Goal: Task Accomplishment & Management: Use online tool/utility

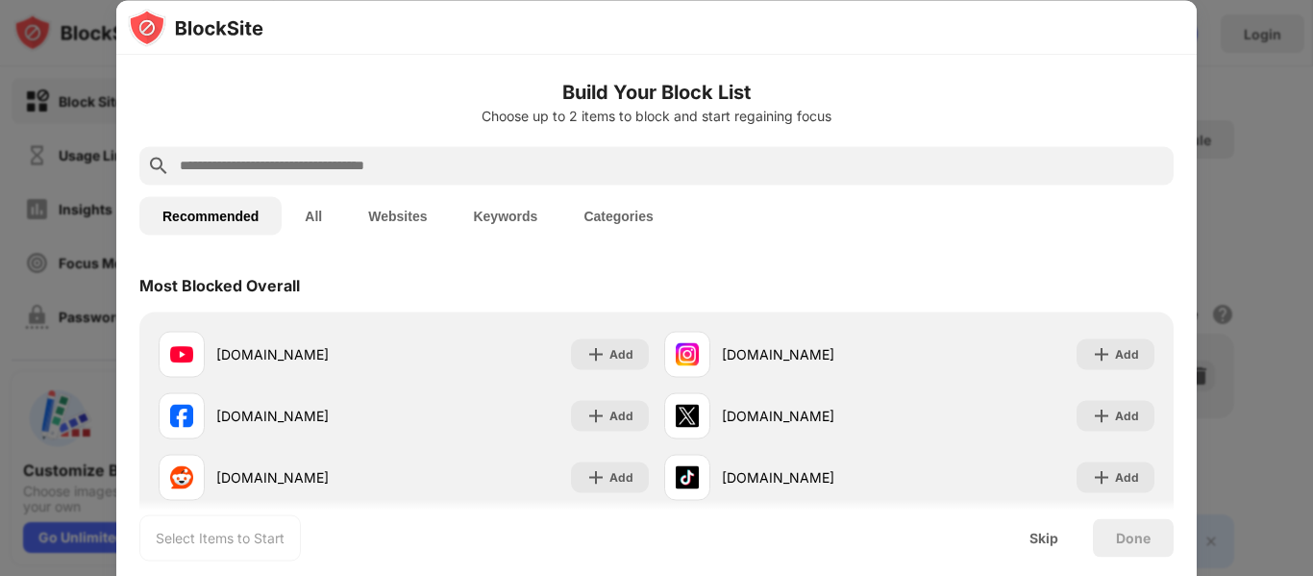
drag, startPoint x: 952, startPoint y: 0, endPoint x: 1275, endPoint y: 16, distance: 323.4
click at [1275, 16] on div at bounding box center [656, 288] width 1313 height 576
drag, startPoint x: 283, startPoint y: 8, endPoint x: 218, endPoint y: 32, distance: 68.7
click at [218, 32] on img at bounding box center [196, 27] width 136 height 38
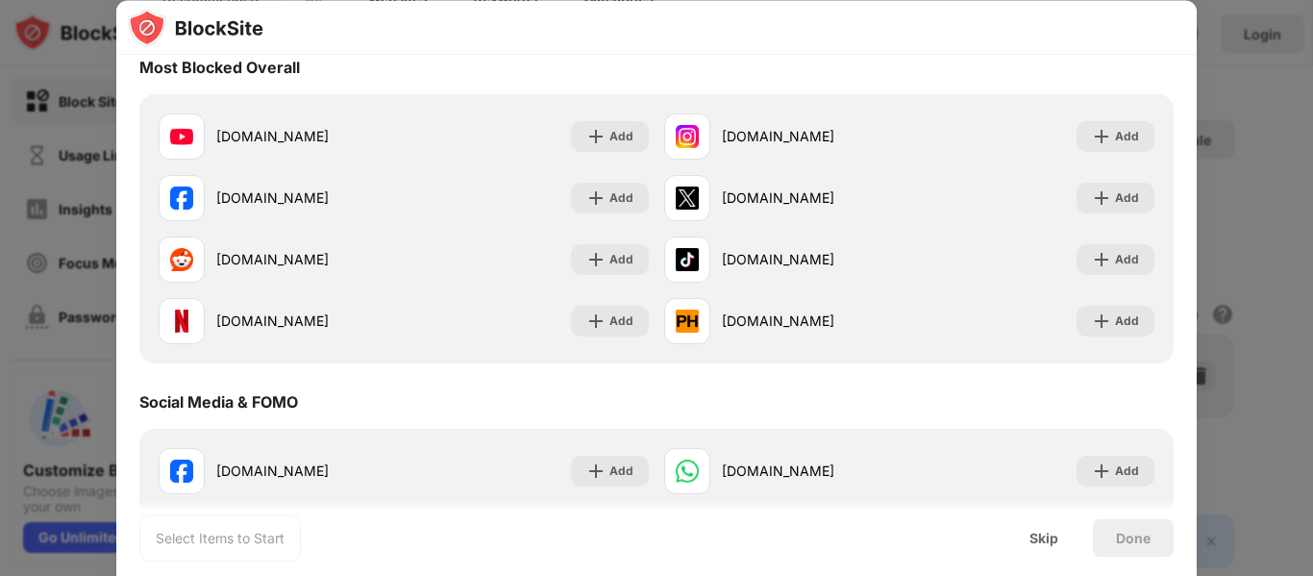
scroll to position [220, 0]
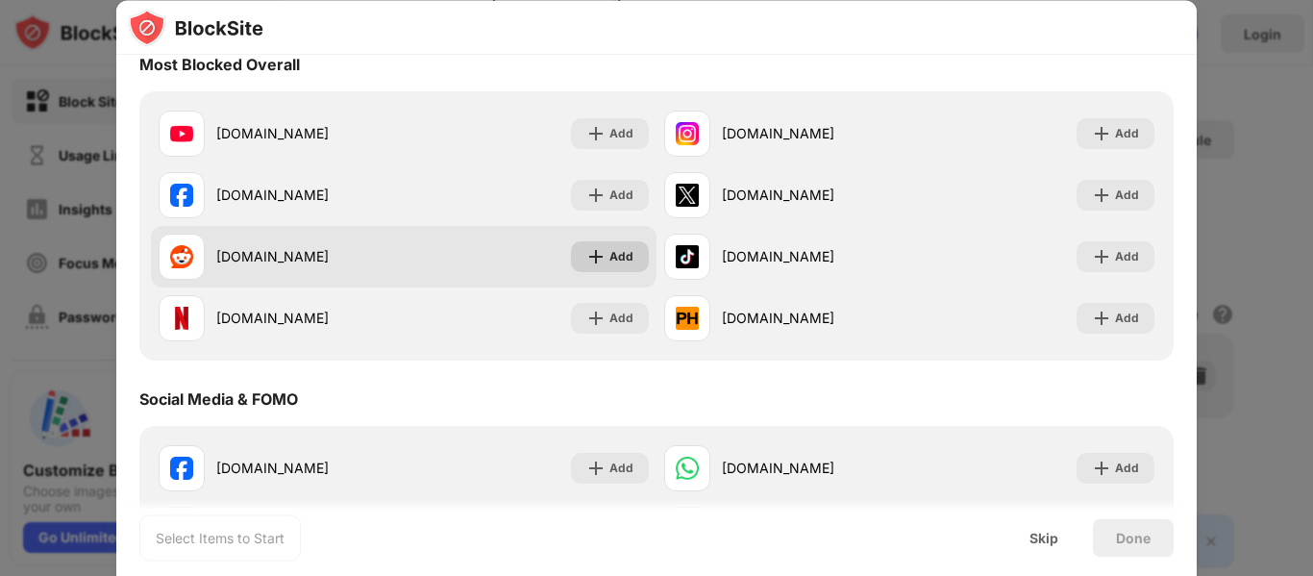
click at [609, 251] on div "Add" at bounding box center [621, 256] width 24 height 19
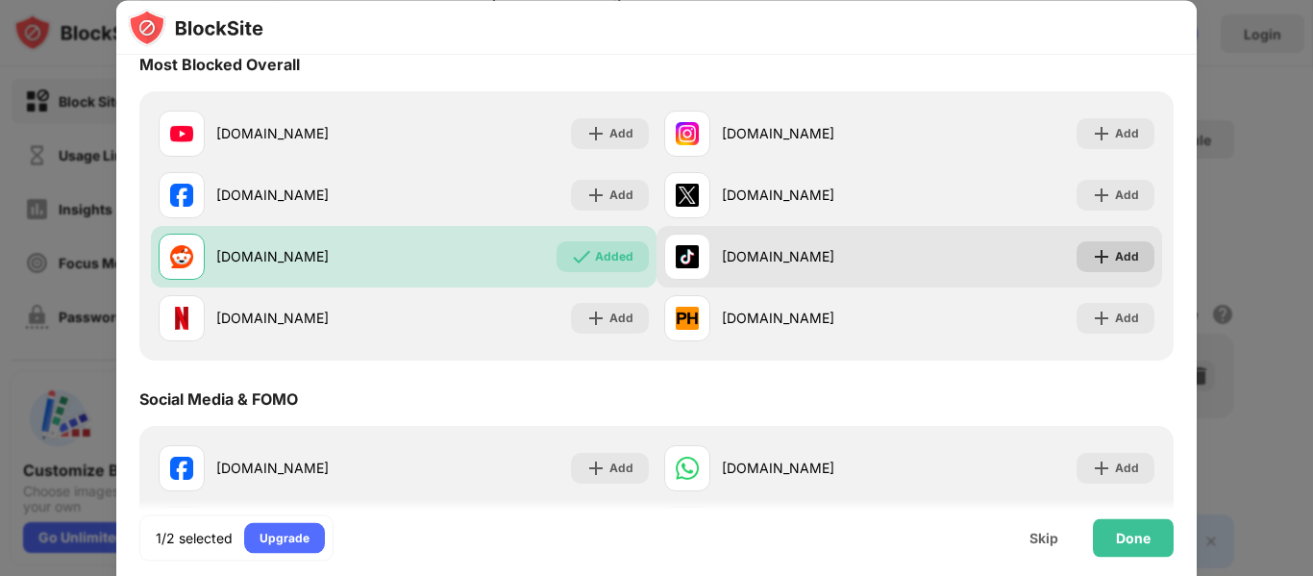
click at [1115, 247] on div "Add" at bounding box center [1127, 256] width 24 height 19
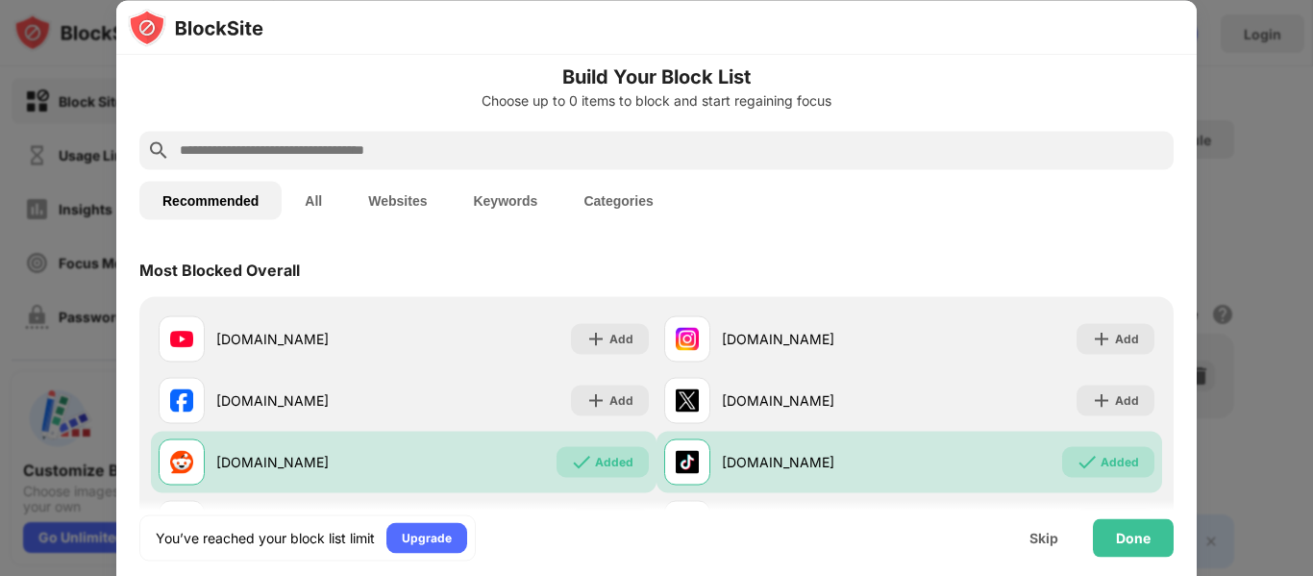
scroll to position [69, 0]
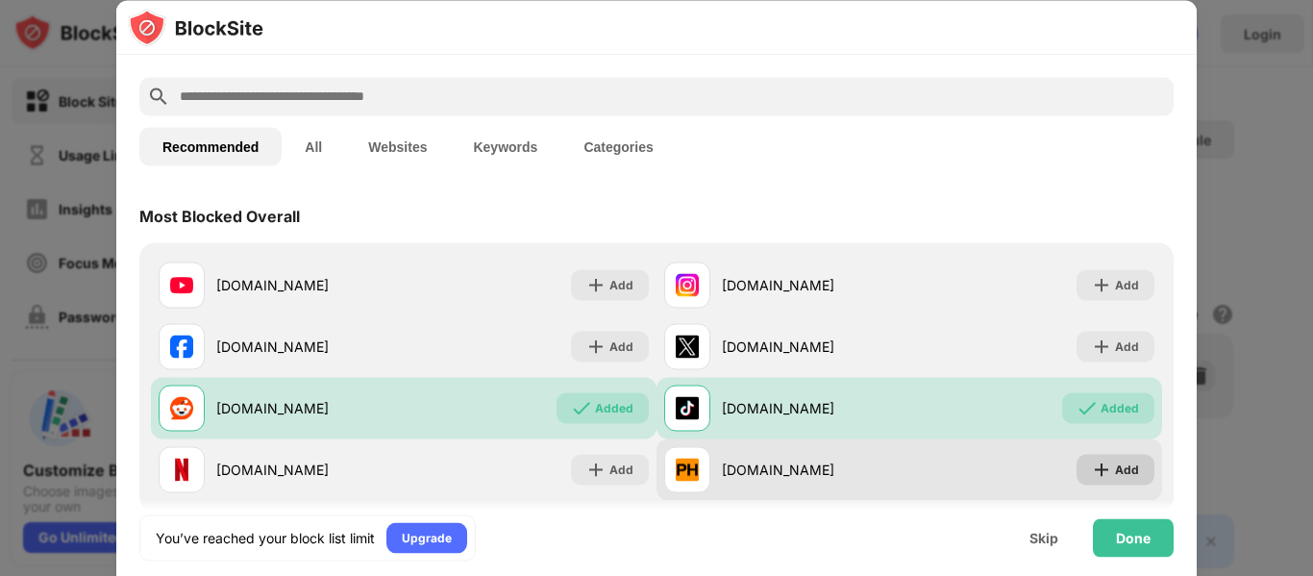
click at [1121, 467] on div "Add" at bounding box center [1127, 468] width 24 height 19
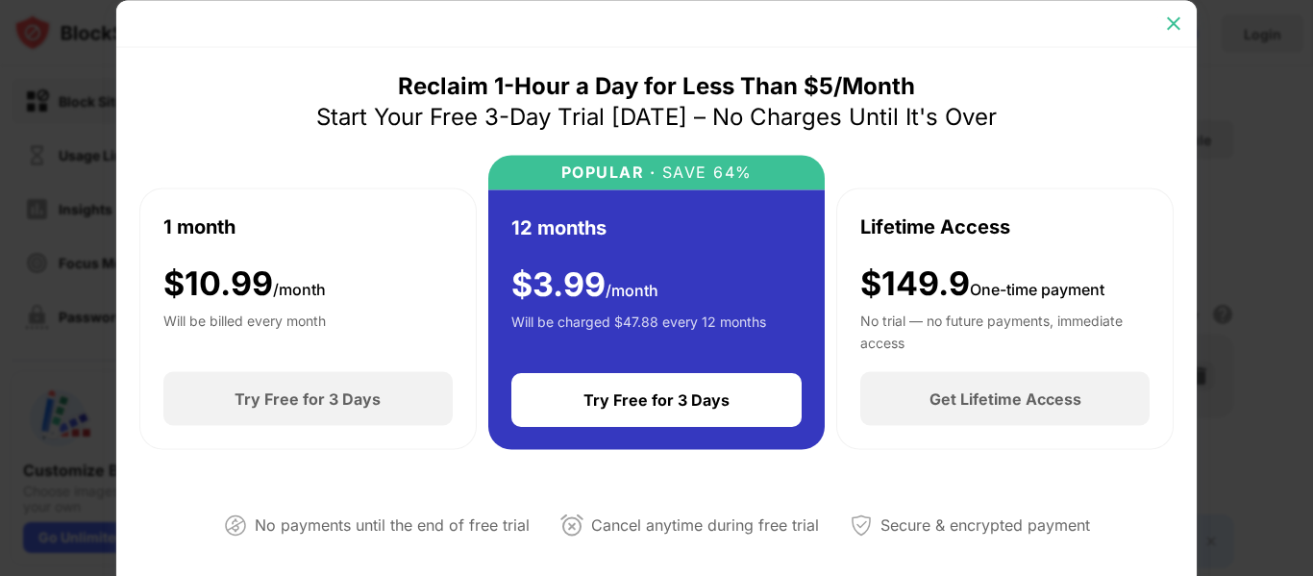
click at [1173, 19] on img at bounding box center [1173, 22] width 19 height 19
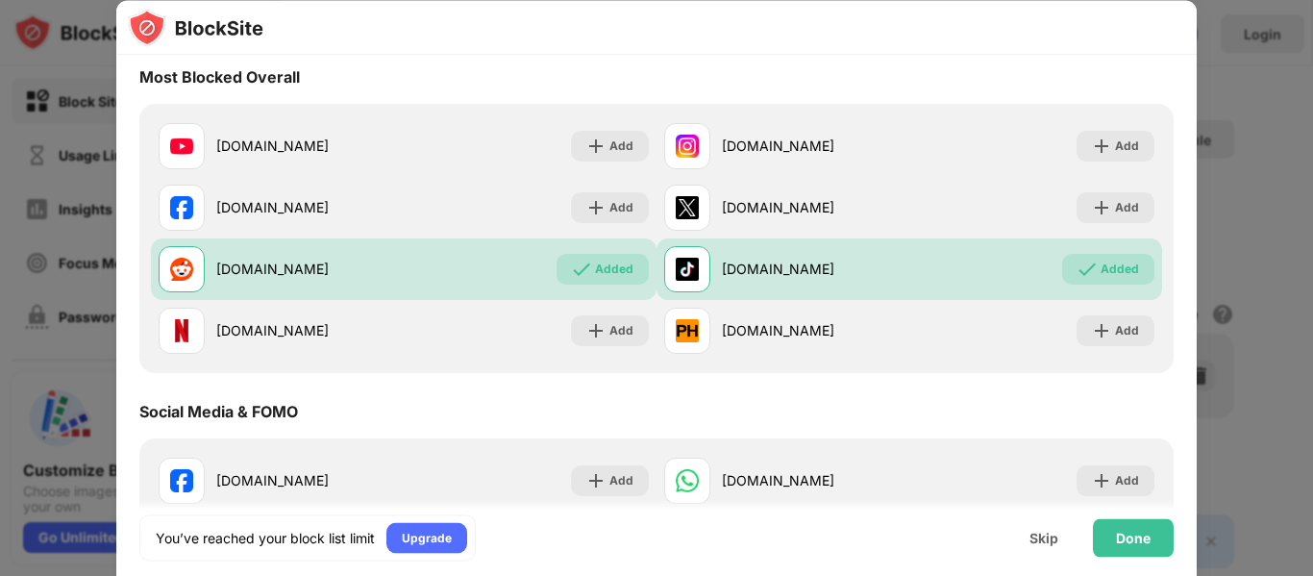
scroll to position [207, 0]
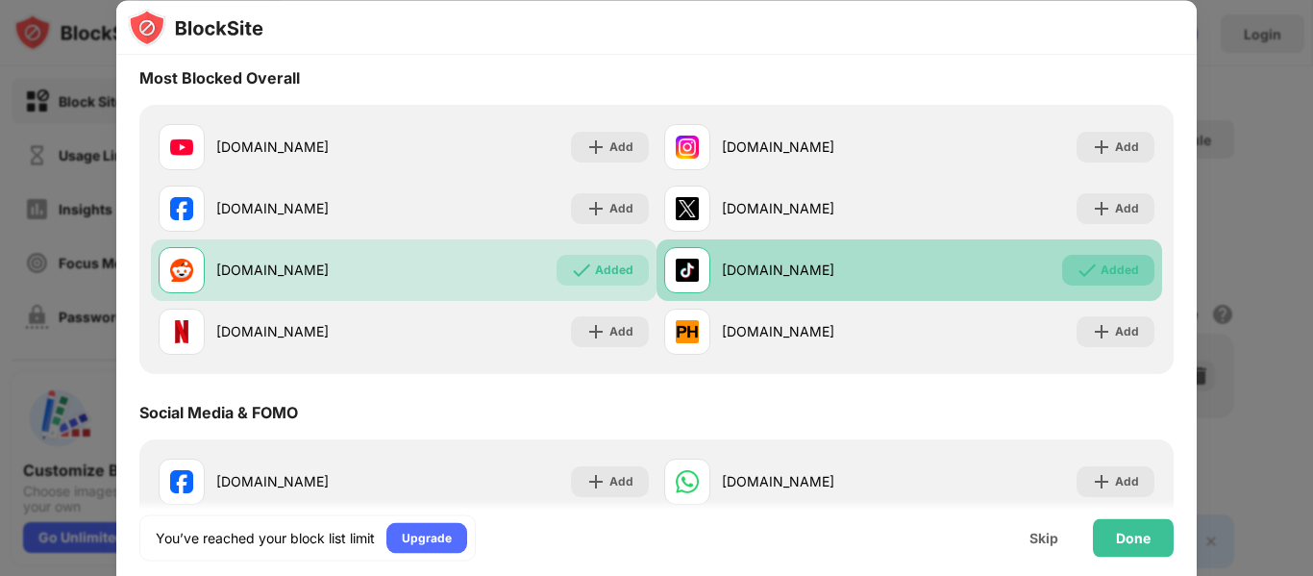
click at [1078, 267] on img at bounding box center [1087, 269] width 19 height 19
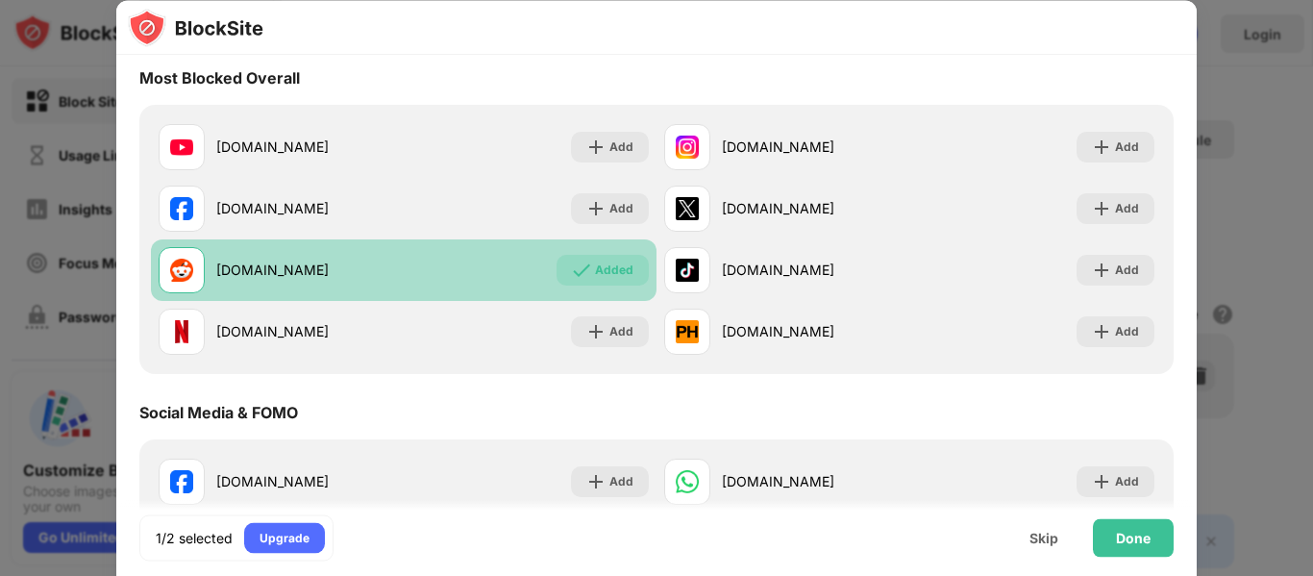
click at [607, 273] on div "Added" at bounding box center [614, 269] width 38 height 19
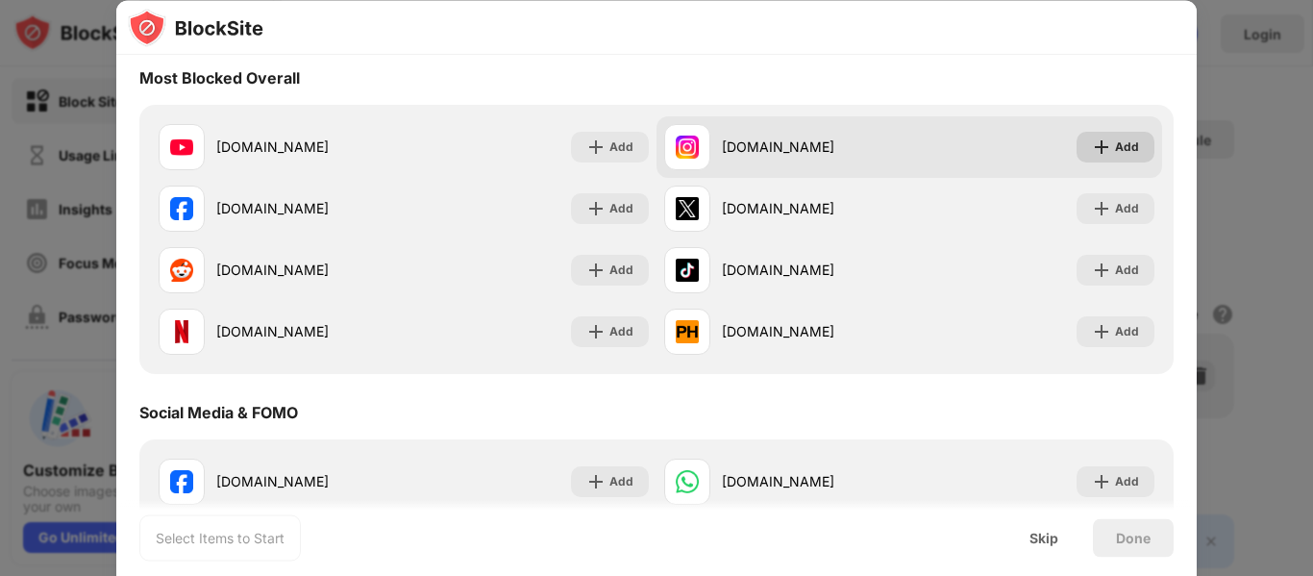
click at [1119, 139] on div "Add" at bounding box center [1127, 146] width 24 height 19
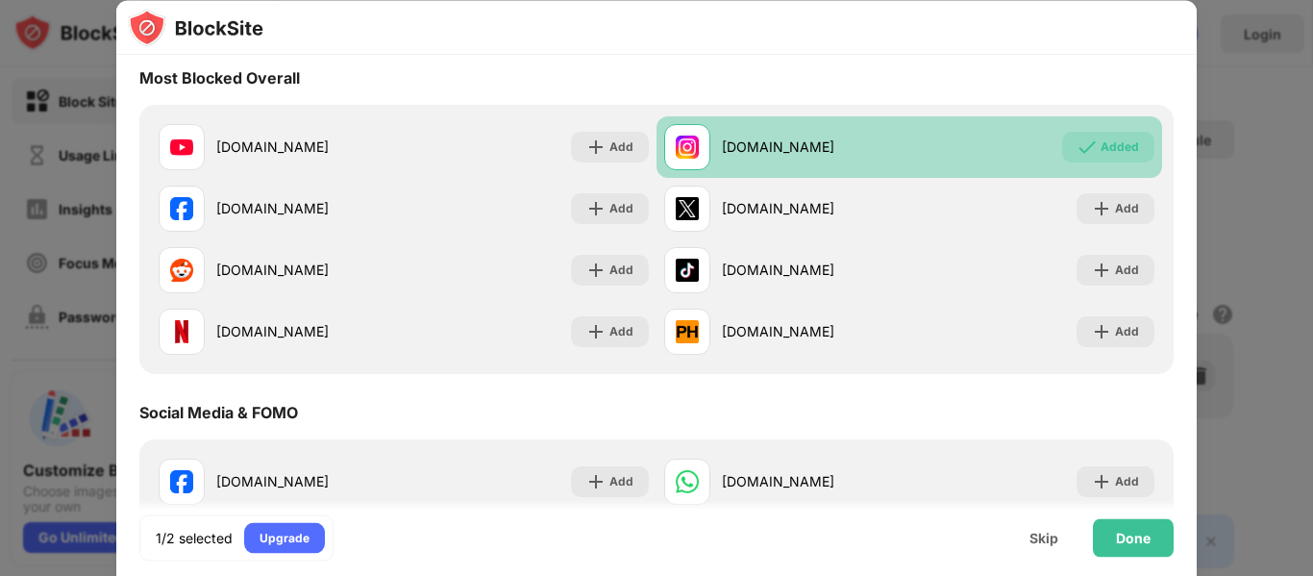
click at [1119, 139] on div "Added" at bounding box center [1120, 146] width 38 height 19
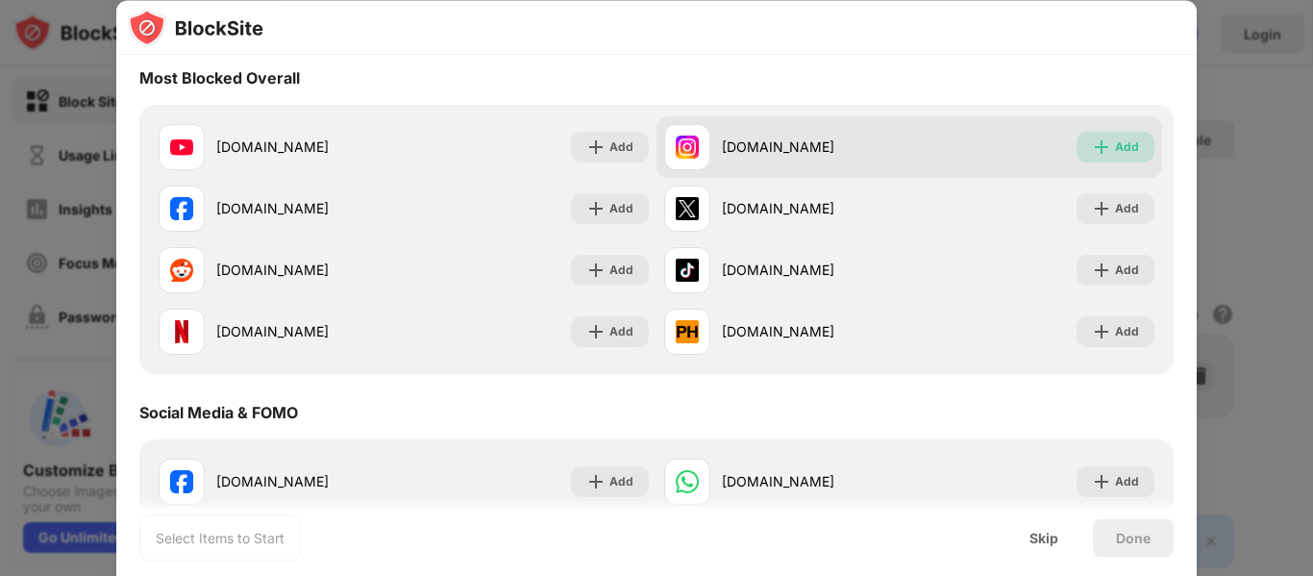
click at [1101, 140] on div "Add" at bounding box center [1116, 147] width 78 height 31
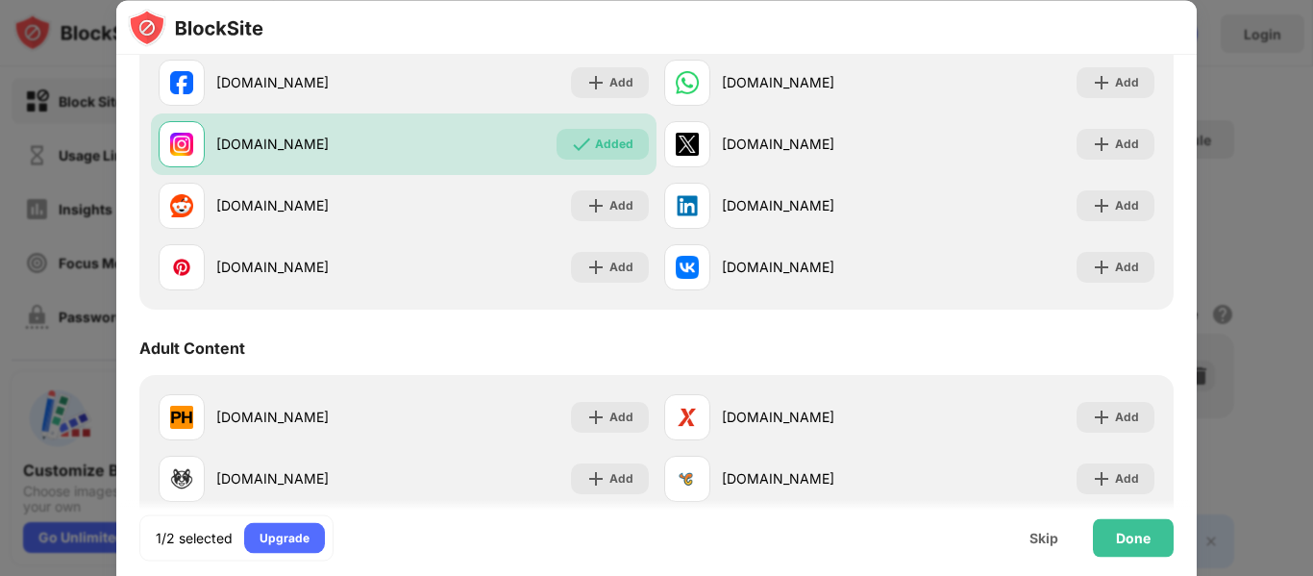
scroll to position [0, 0]
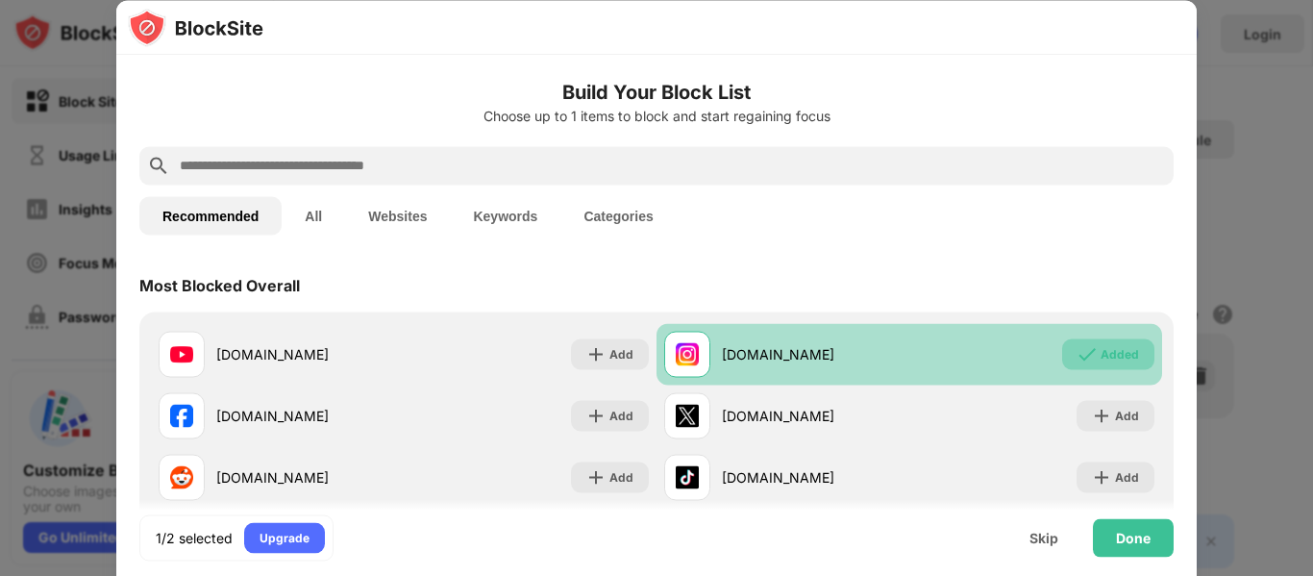
click at [1101, 355] on div "Added" at bounding box center [1120, 353] width 38 height 19
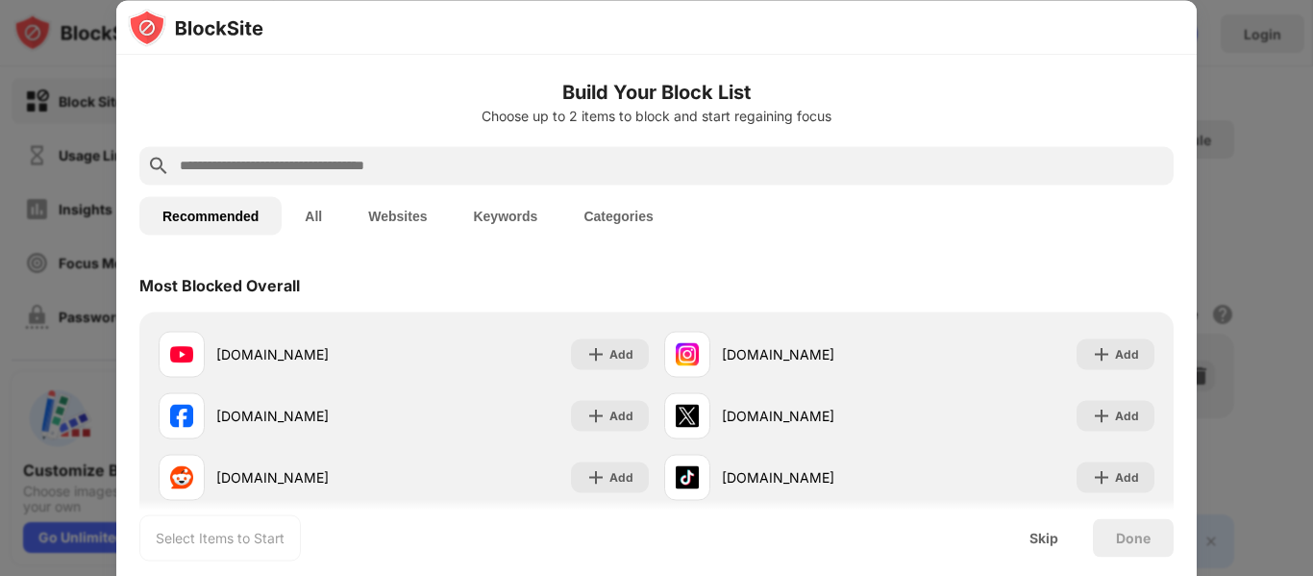
click at [312, 214] on button "All" at bounding box center [313, 215] width 63 height 38
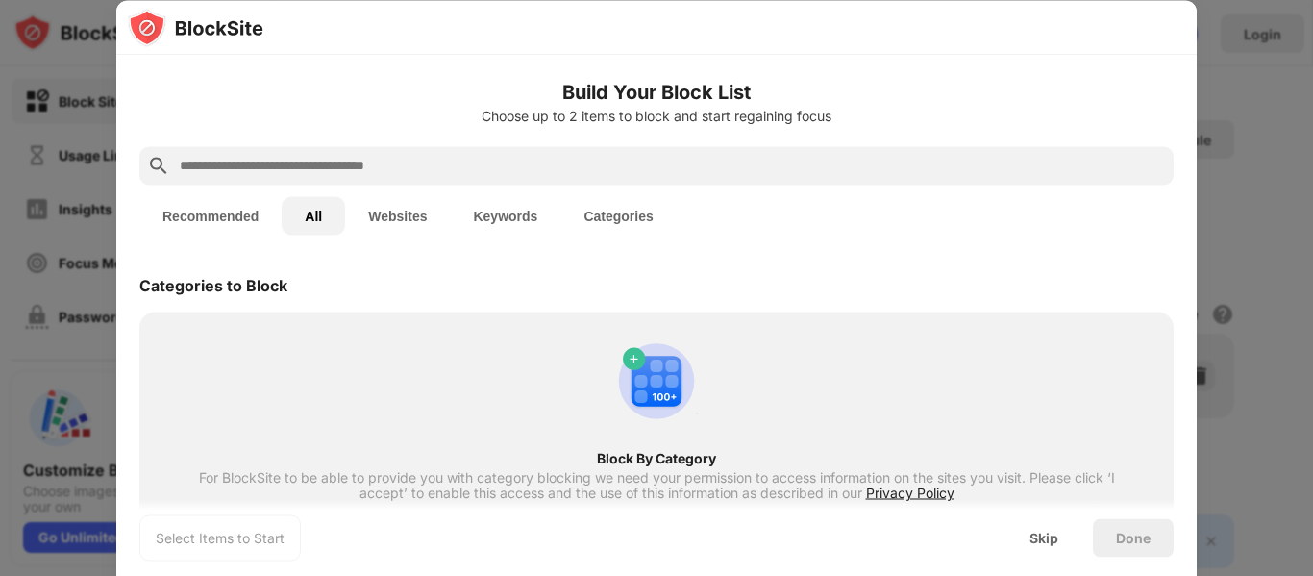
click at [403, 223] on button "Websites" at bounding box center [397, 215] width 105 height 38
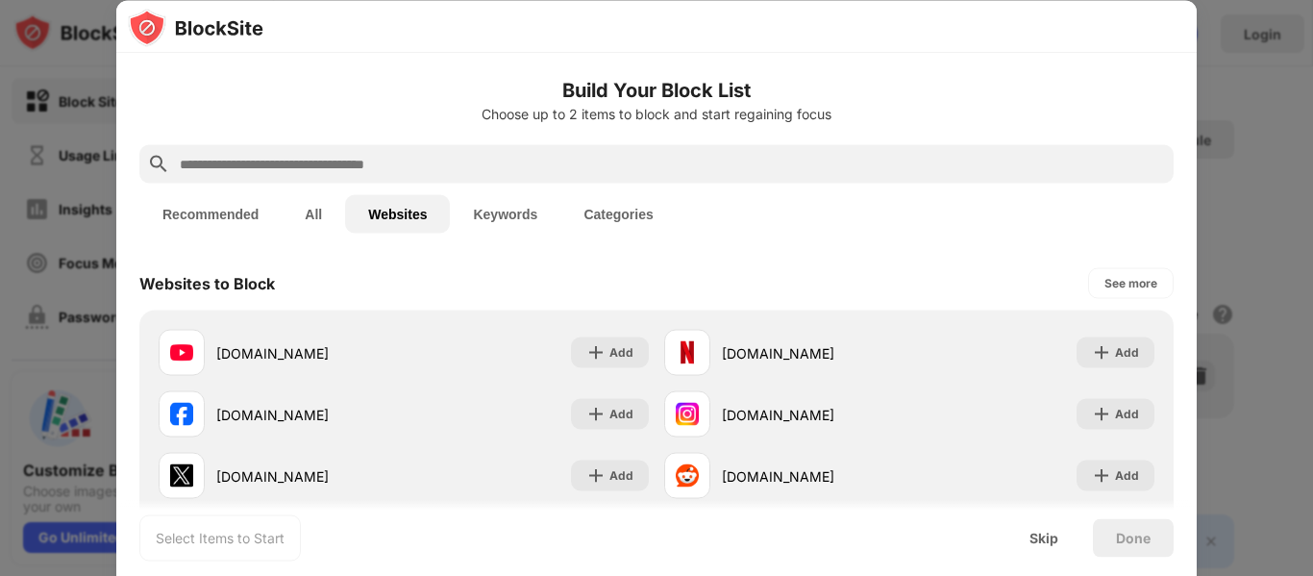
click at [1181, 161] on div "Build Your Block List Choose up to 2 items to block and start regaining focus R…" at bounding box center [656, 548] width 1080 height 990
click at [1298, 184] on div at bounding box center [656, 288] width 1313 height 576
click at [1258, 278] on div at bounding box center [656, 288] width 1313 height 576
click at [1048, 542] on div "Skip" at bounding box center [1043, 537] width 29 height 15
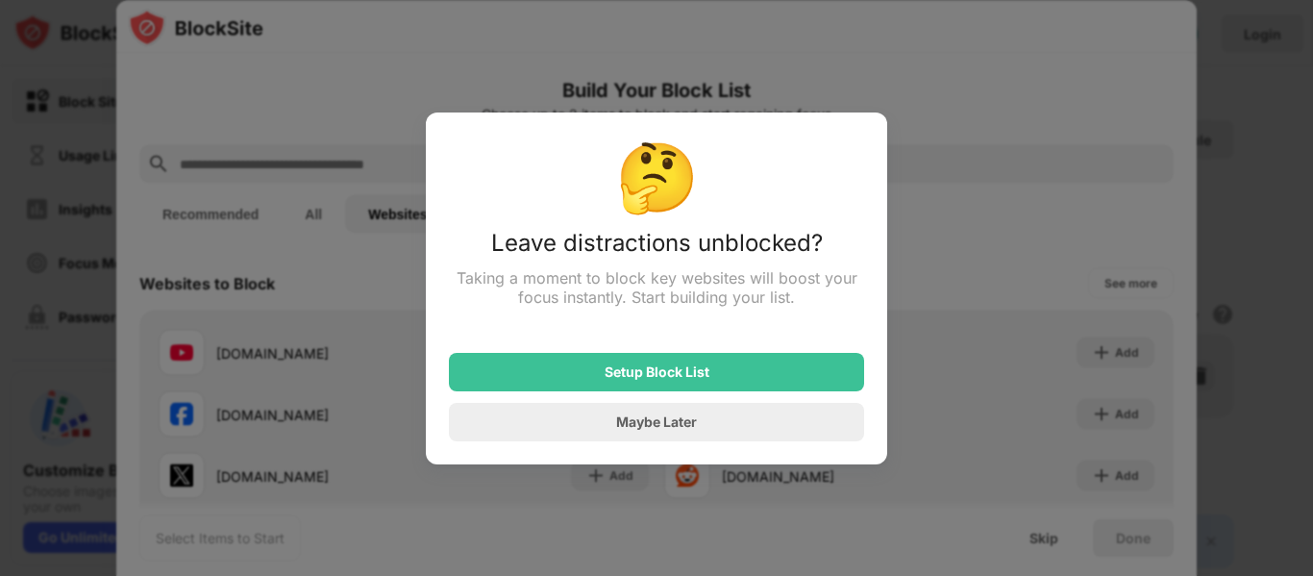
click at [962, 250] on div at bounding box center [656, 288] width 1313 height 576
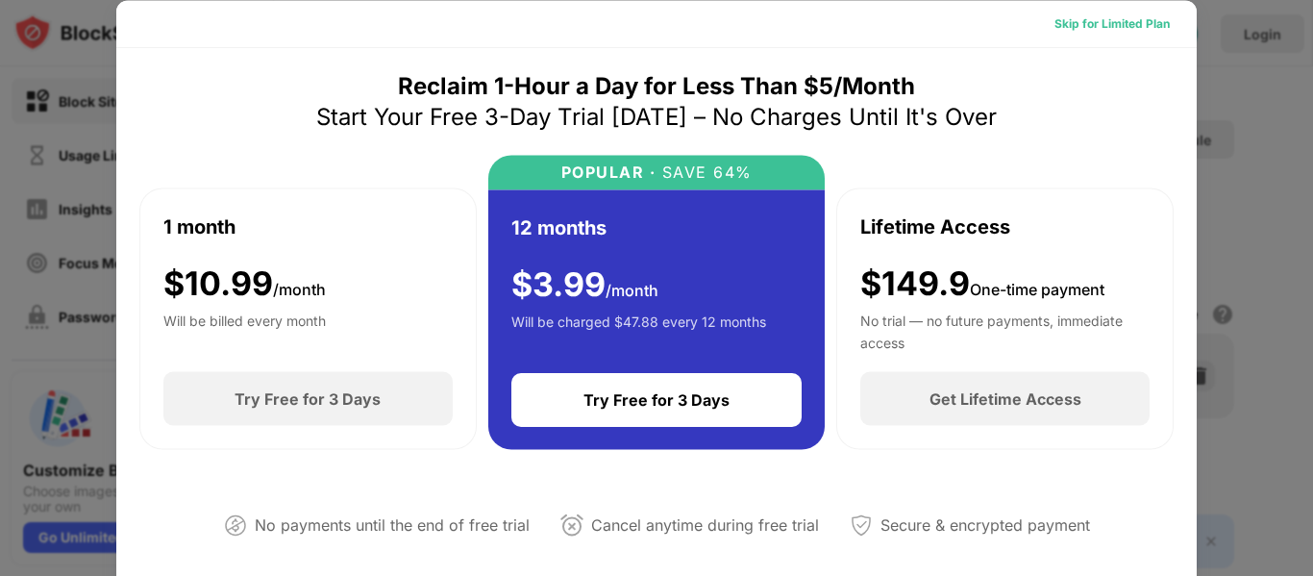
click at [1111, 25] on div "Skip for Limited Plan" at bounding box center [1111, 22] width 115 height 19
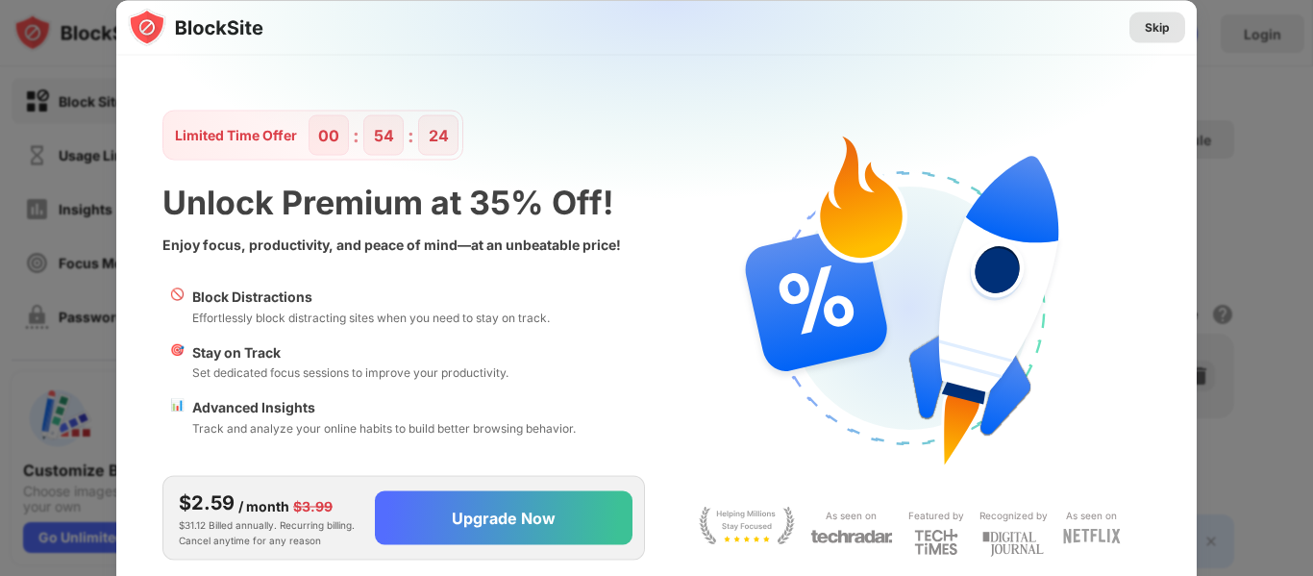
click at [1162, 30] on div "Skip" at bounding box center [1157, 26] width 25 height 19
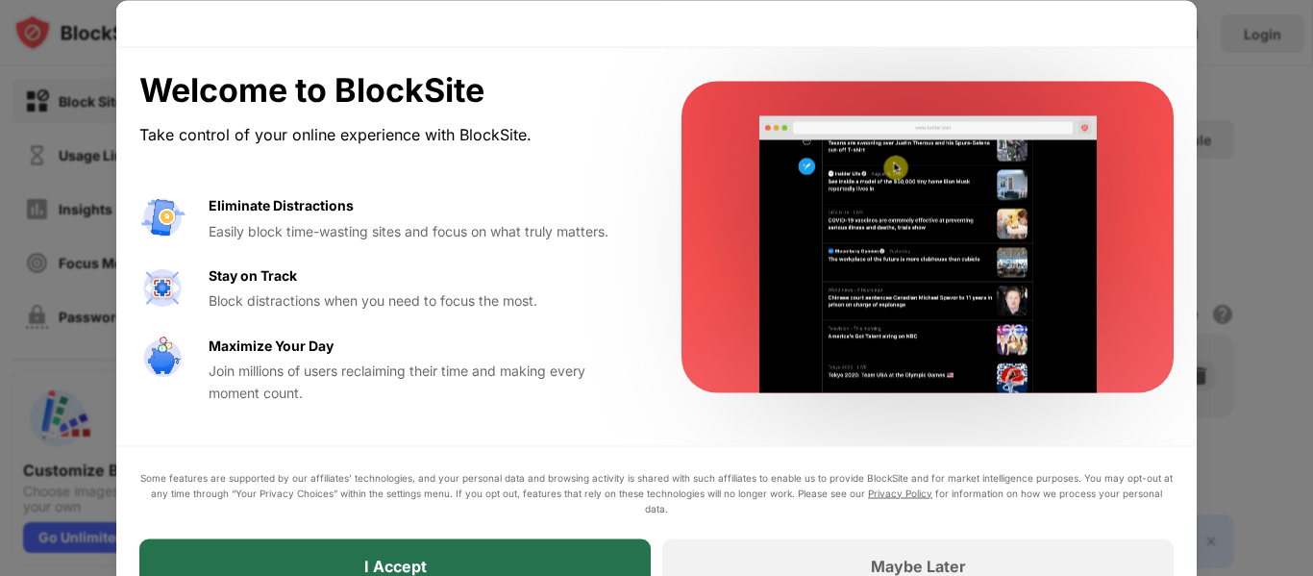
click at [486, 552] on div "I Accept" at bounding box center [394, 565] width 511 height 54
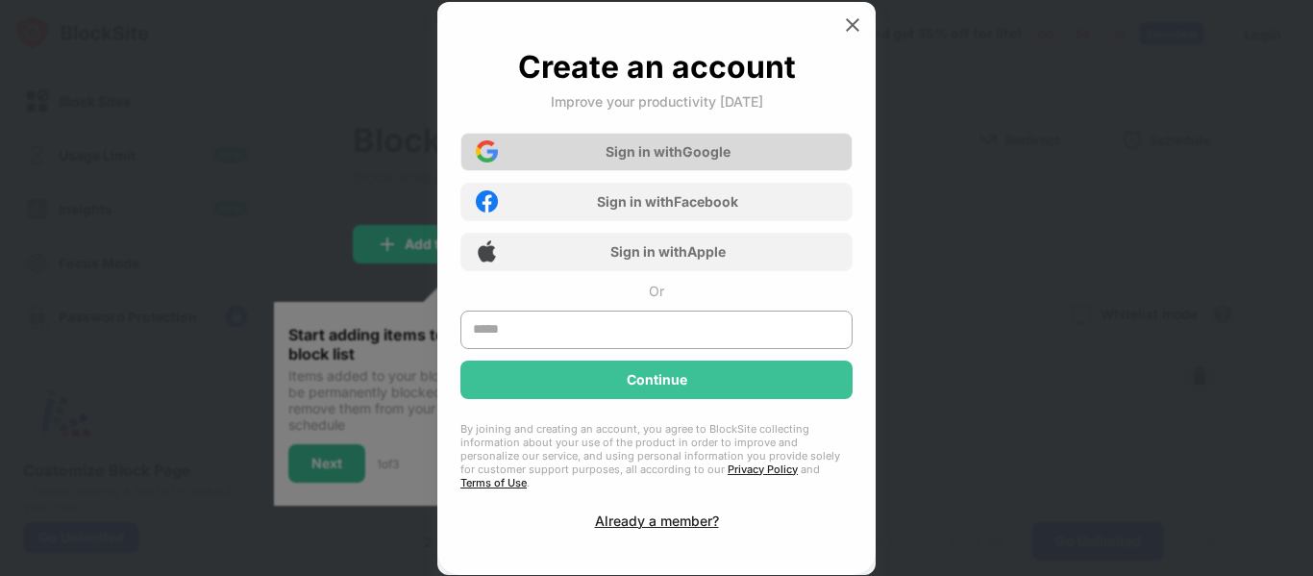
click at [656, 148] on div "Sign in with Google" at bounding box center [656, 152] width 392 height 38
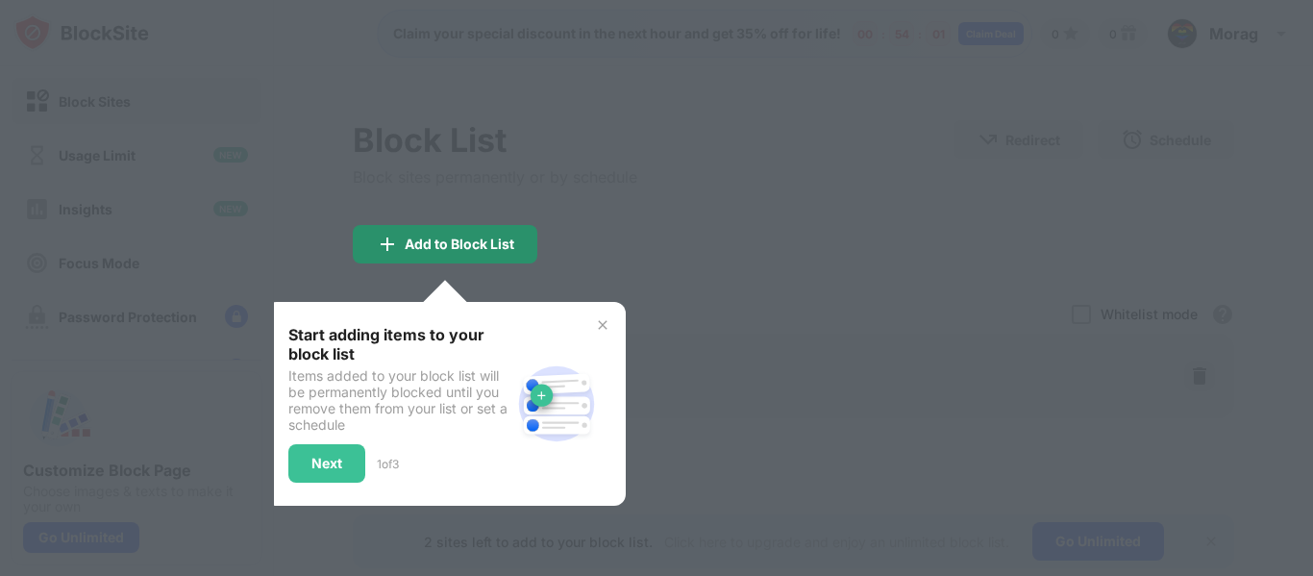
click at [448, 242] on div "Add to Block List" at bounding box center [460, 243] width 110 height 15
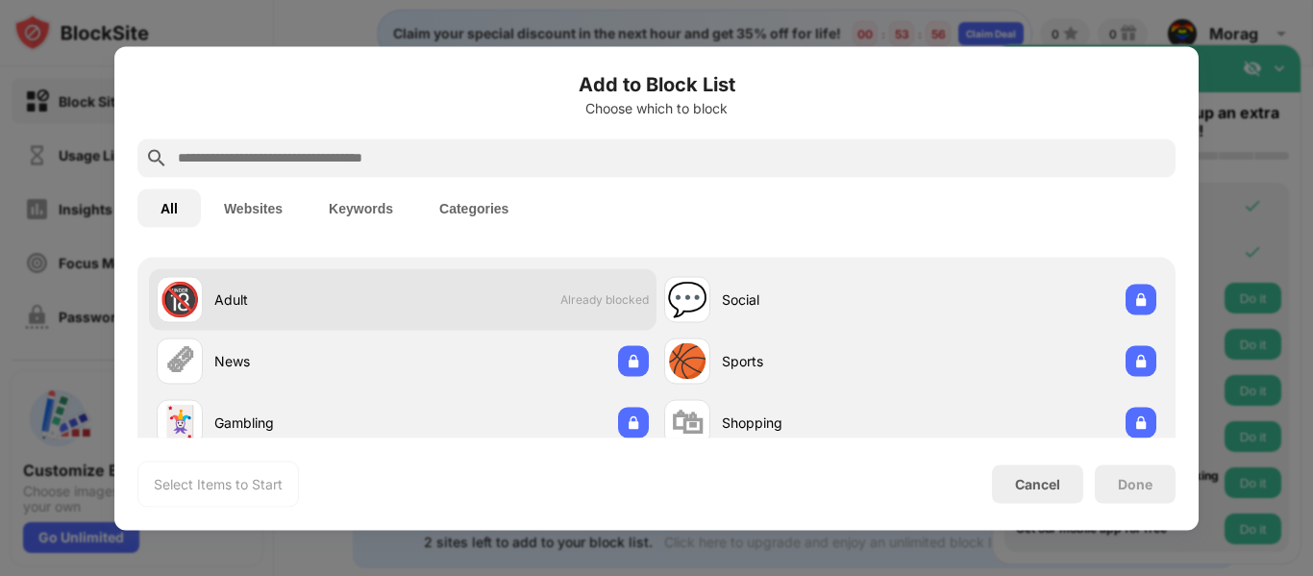
scroll to position [46, 0]
click at [603, 303] on span "Already blocked" at bounding box center [604, 300] width 88 height 14
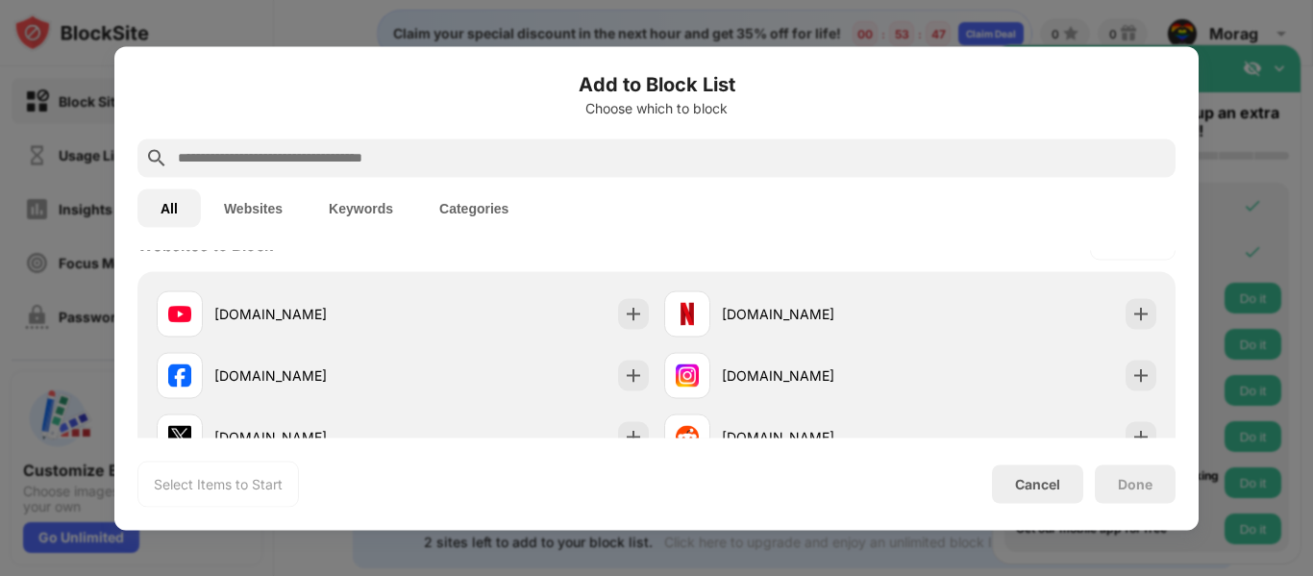
scroll to position [335, 0]
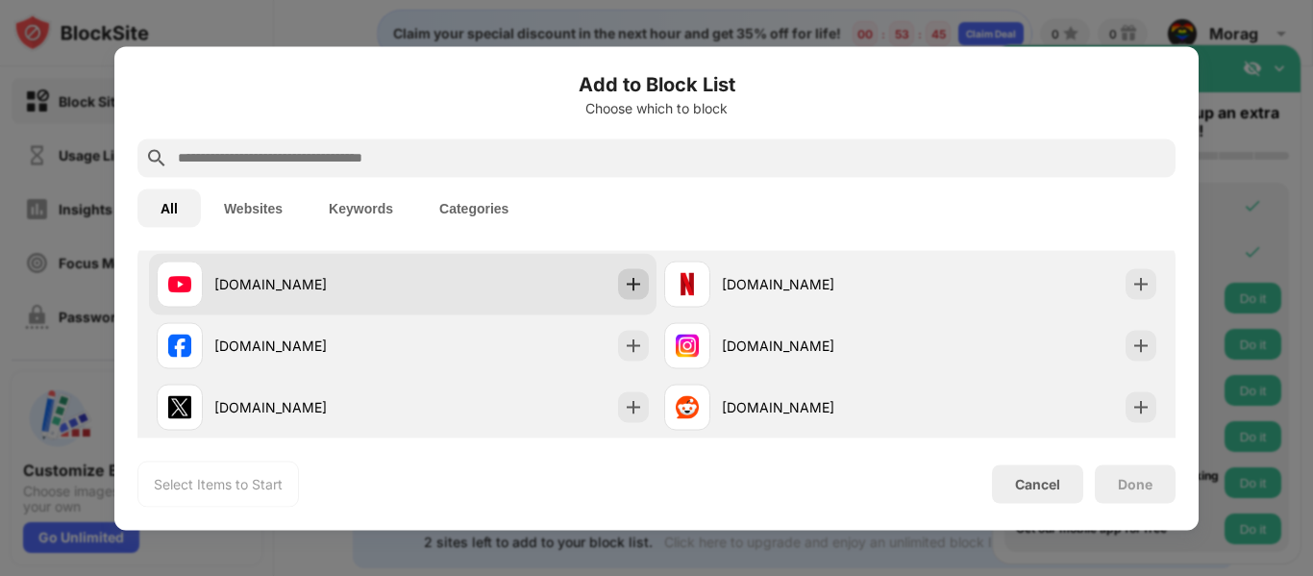
click at [624, 280] on img at bounding box center [633, 283] width 19 height 19
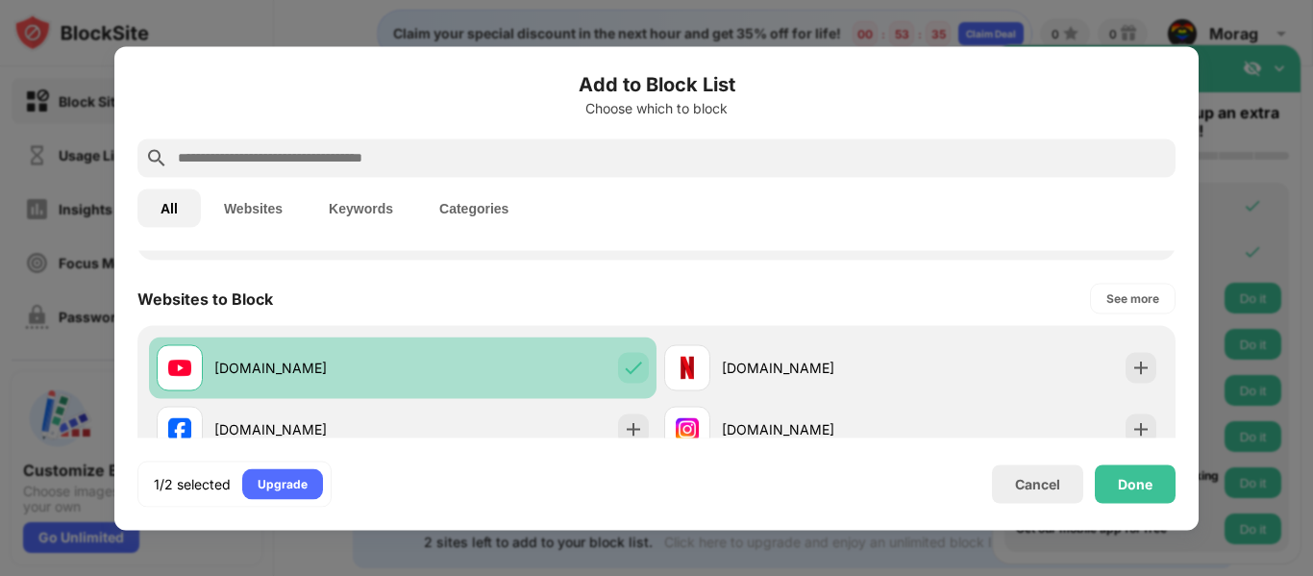
scroll to position [251, 0]
click at [631, 365] on img at bounding box center [633, 368] width 19 height 19
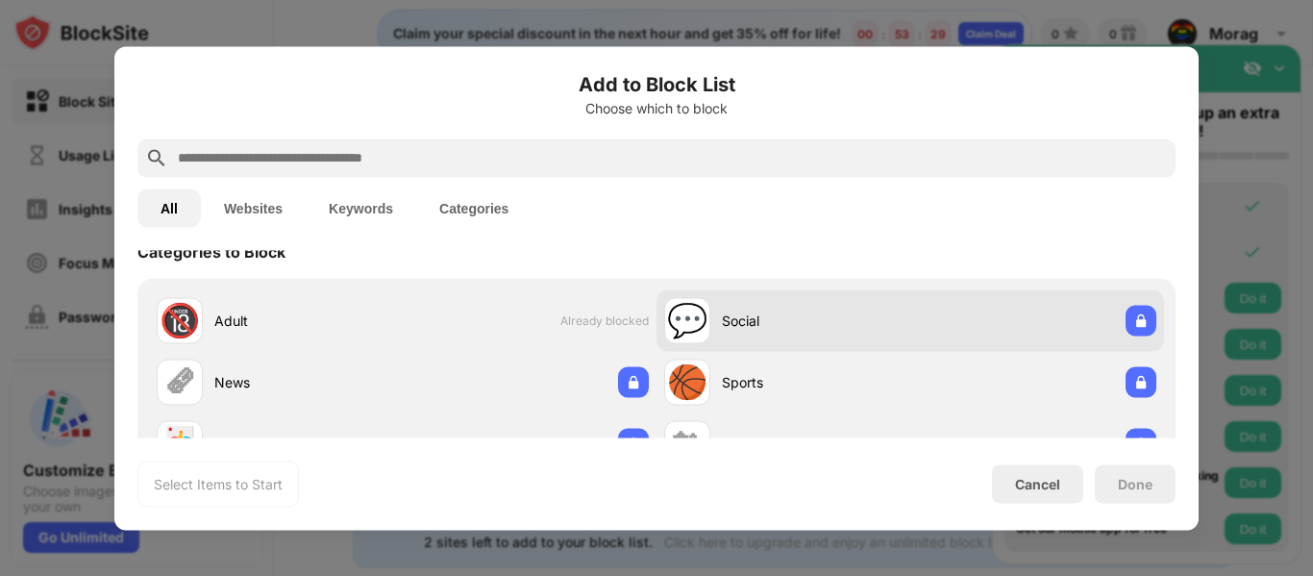
scroll to position [27, 0]
